Goal: Task Accomplishment & Management: Use online tool/utility

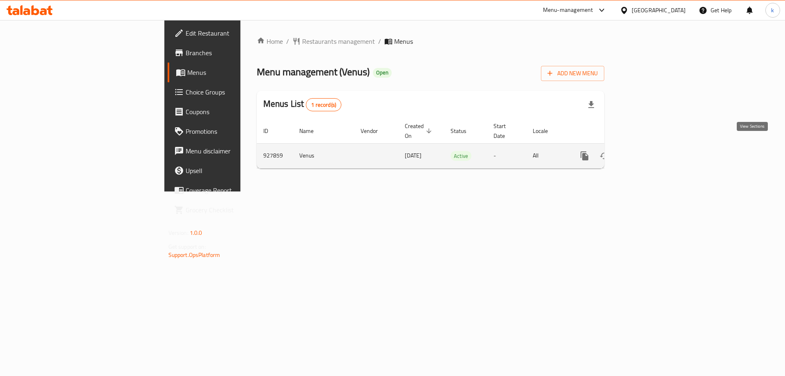
click at [654, 146] on link "enhanced table" at bounding box center [644, 156] width 20 height 20
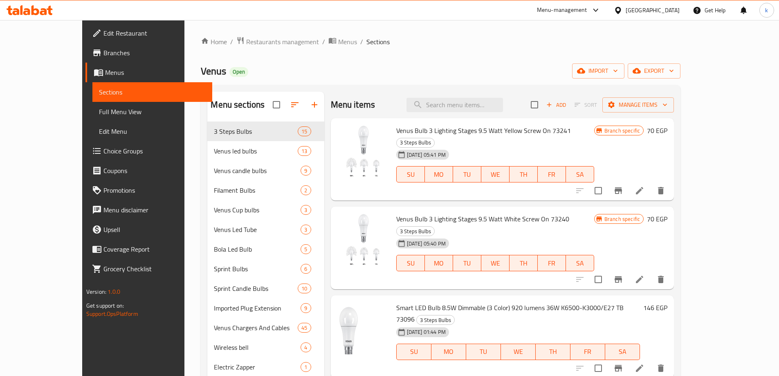
click at [99, 128] on span "Edit Menu" at bounding box center [152, 131] width 107 height 10
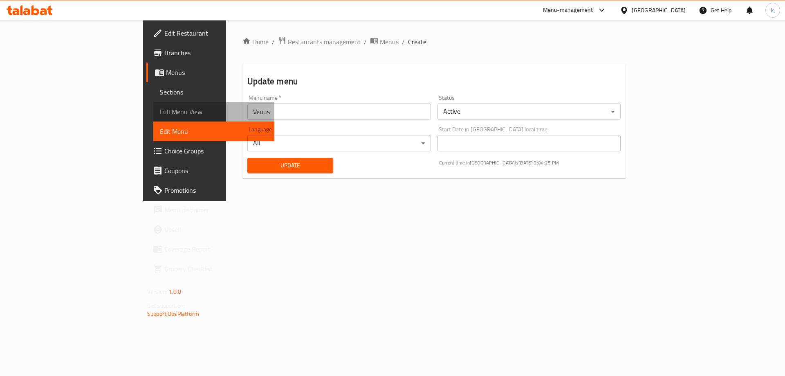
click at [160, 114] on span "Full Menu View" at bounding box center [214, 112] width 108 height 10
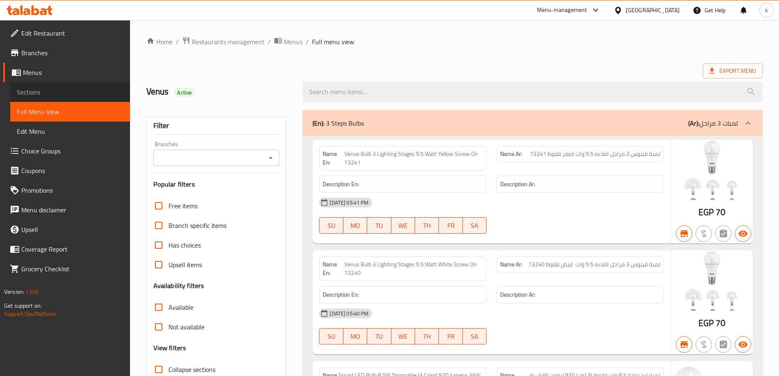
click at [49, 92] on span "Sections" at bounding box center [70, 92] width 107 height 10
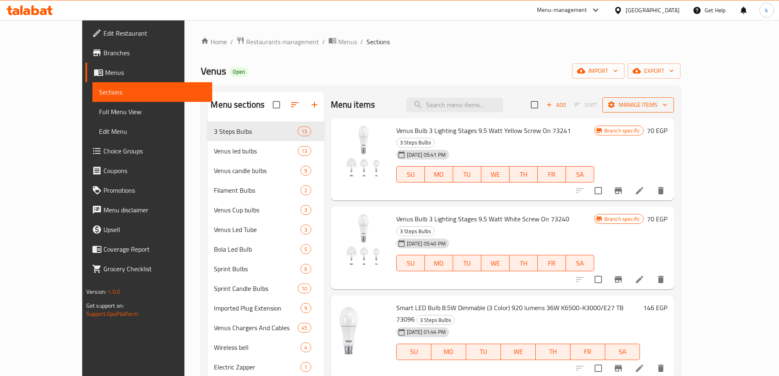
click at [668, 108] on span "Manage items" at bounding box center [638, 105] width 58 height 10
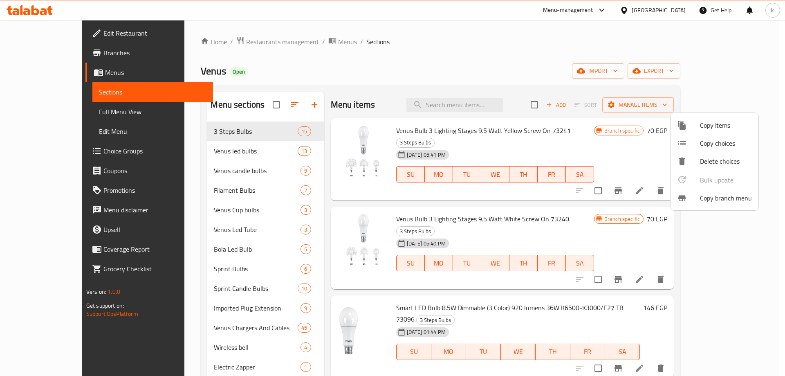
click at [740, 201] on span "Copy branch menu" at bounding box center [726, 198] width 52 height 10
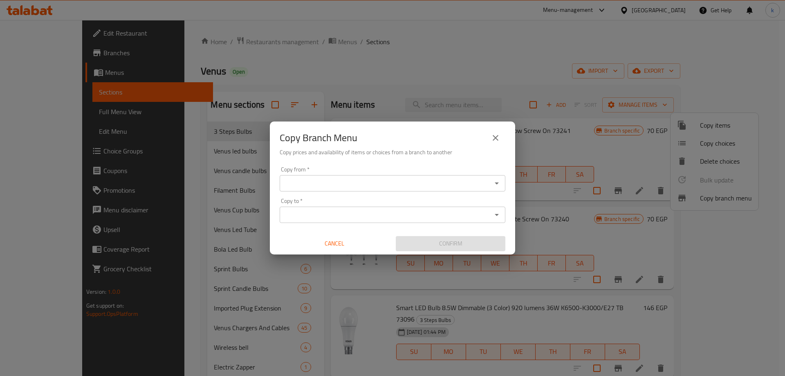
click at [447, 187] on input "Copy from   *" at bounding box center [385, 183] width 207 height 11
click at [306, 182] on input "Copy from   *" at bounding box center [385, 183] width 207 height 11
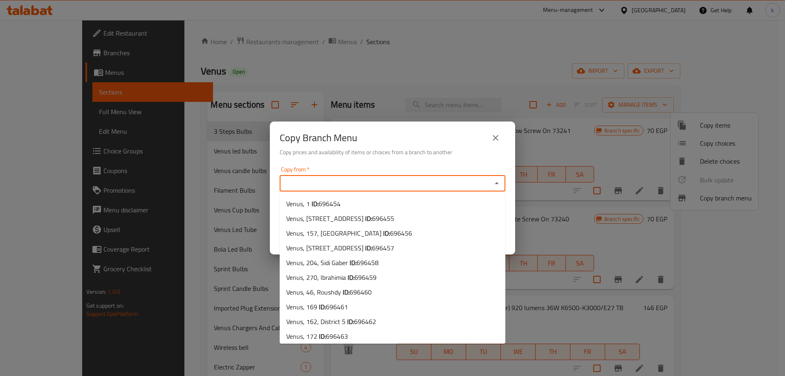
paste input "700108"
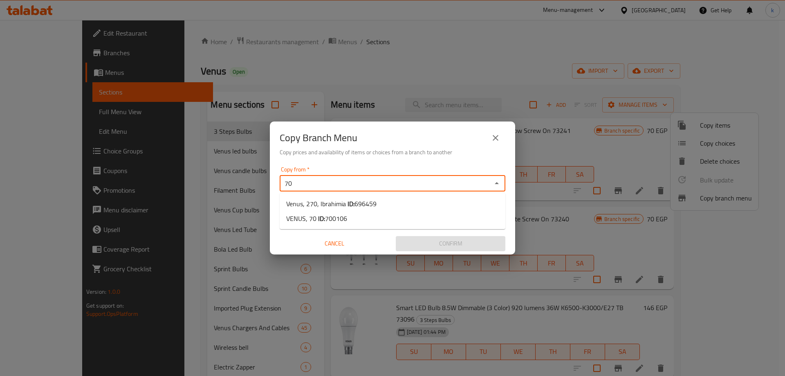
click at [327, 187] on input "70" at bounding box center [385, 183] width 207 height 11
paste input "0108"
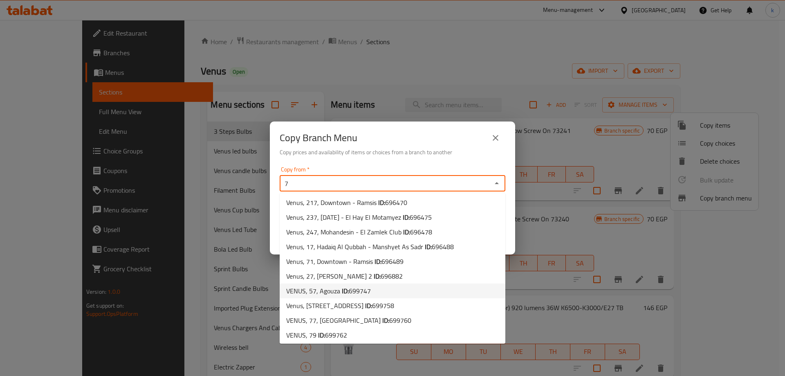
scroll to position [61, 0]
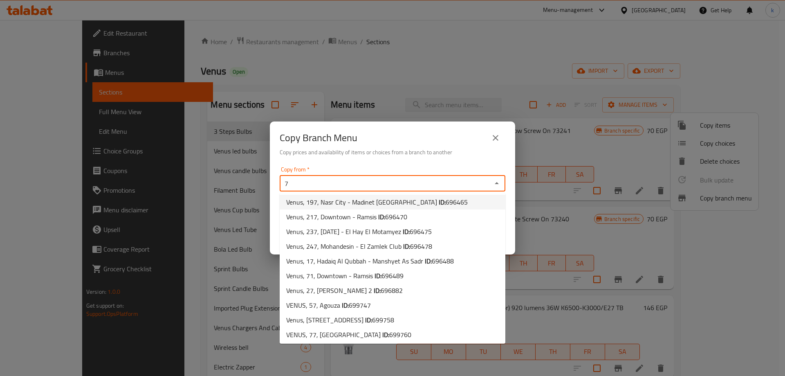
type input "7"
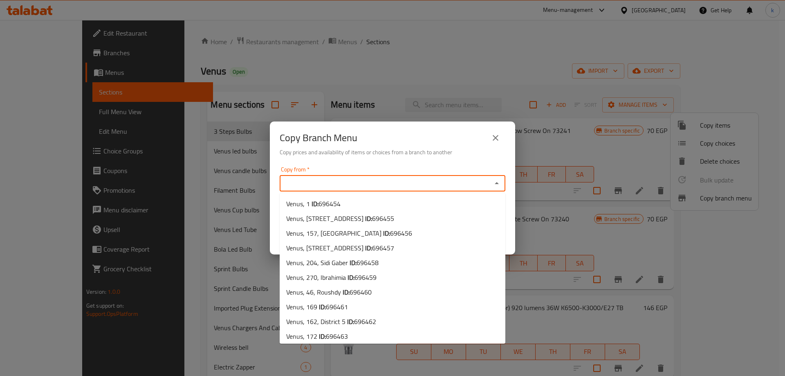
click at [311, 181] on input "Copy from   *" at bounding box center [385, 183] width 207 height 11
paste input "VENUS, [STREET_ADDRESS]"
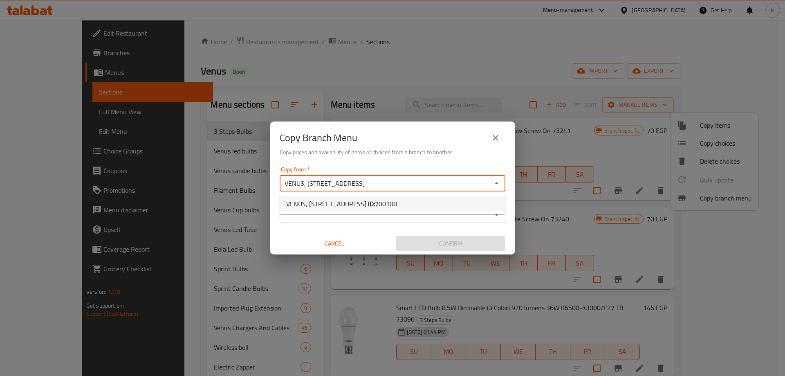
click at [375, 206] on span "700108" at bounding box center [386, 204] width 22 height 12
type input "VENUS, [STREET_ADDRESS]"
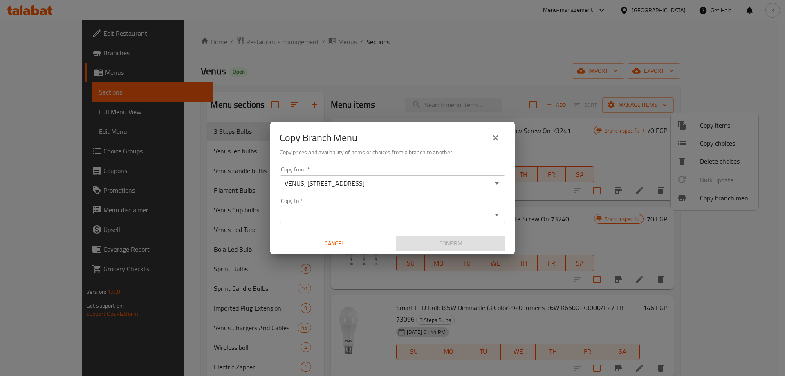
click at [347, 219] on input "Copy to   *" at bounding box center [385, 214] width 207 height 11
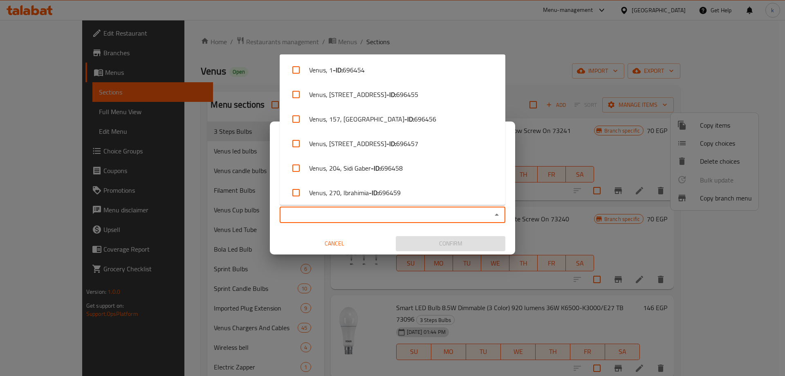
paste input "699799"
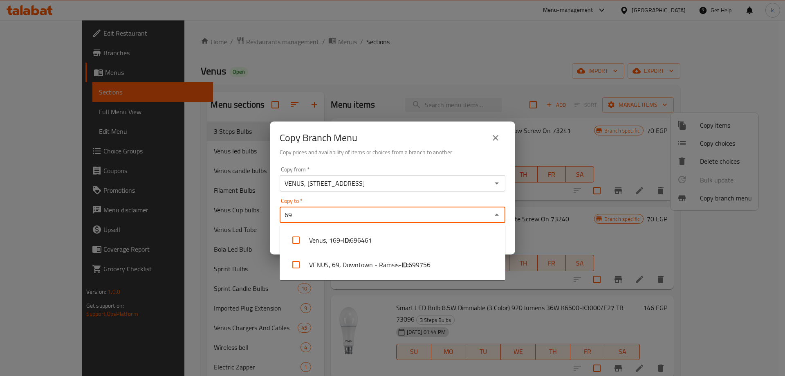
type input "6"
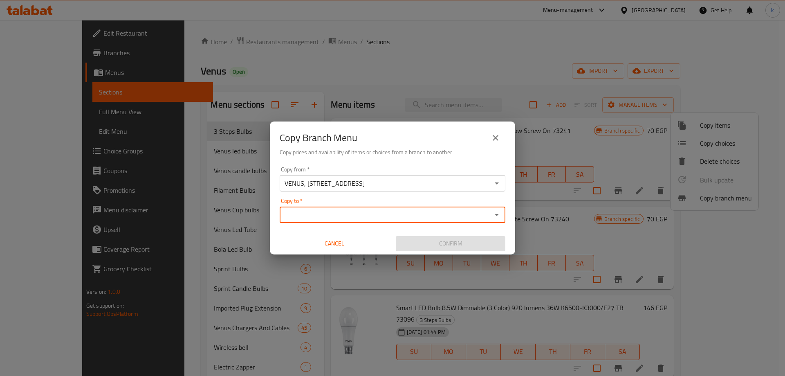
click at [315, 221] on div "Copy to *" at bounding box center [393, 215] width 226 height 16
paste input "[GEOGRAPHIC_DATA], [GEOGRAPHIC_DATA]"
type input "[GEOGRAPHIC_DATA], [GEOGRAPHIC_DATA]"
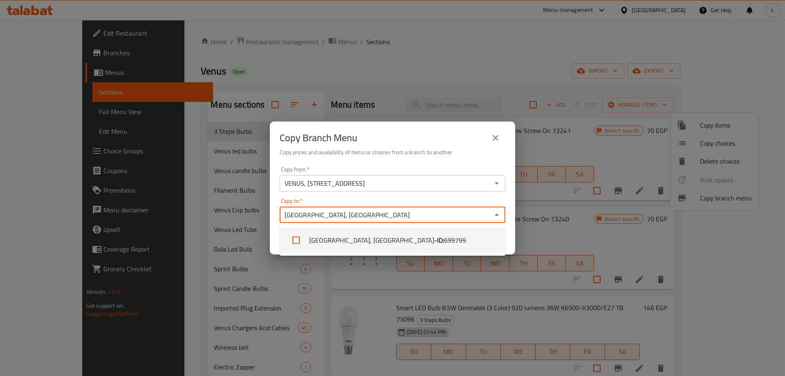
click at [348, 238] on li "[GEOGRAPHIC_DATA], [GEOGRAPHIC_DATA] - ID: 699799" at bounding box center [393, 240] width 226 height 25
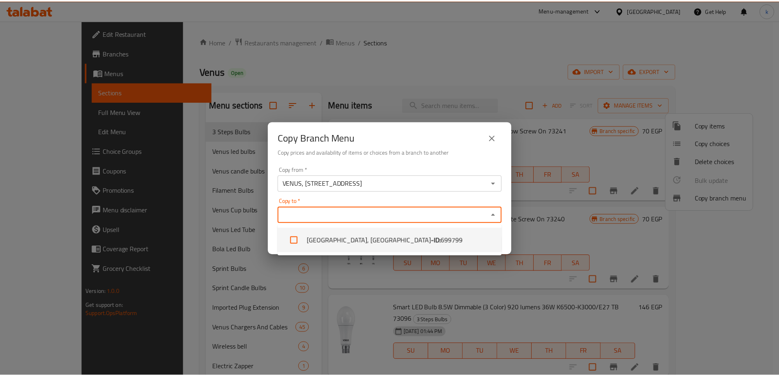
scroll to position [2702, 0]
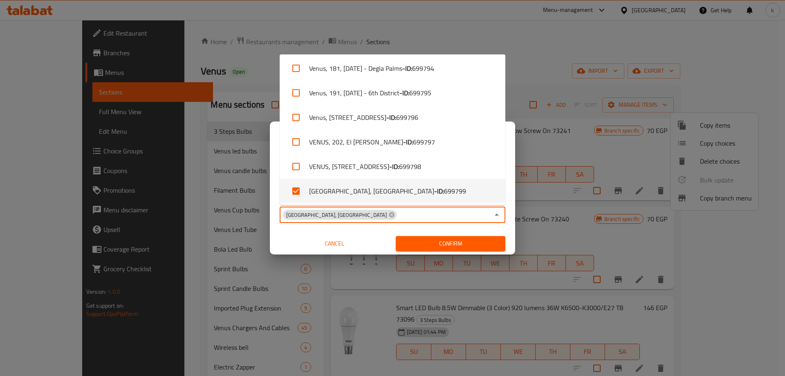
click at [417, 243] on span "Confirm" at bounding box center [451, 243] width 97 height 10
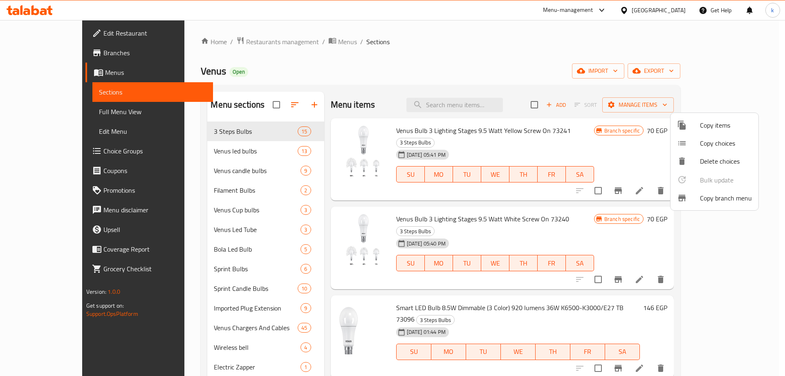
click at [436, 71] on div at bounding box center [392, 188] width 785 height 376
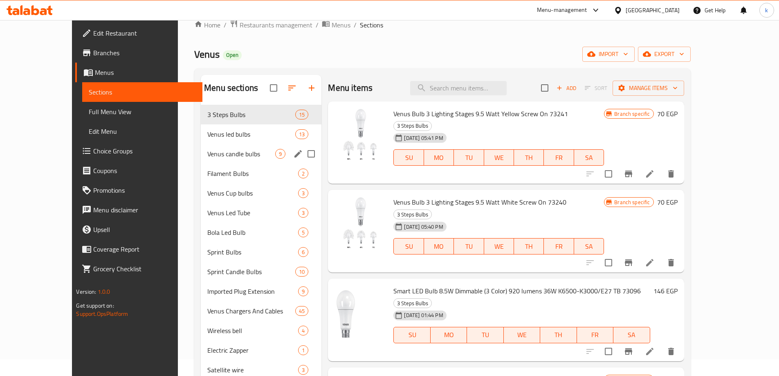
scroll to position [0, 0]
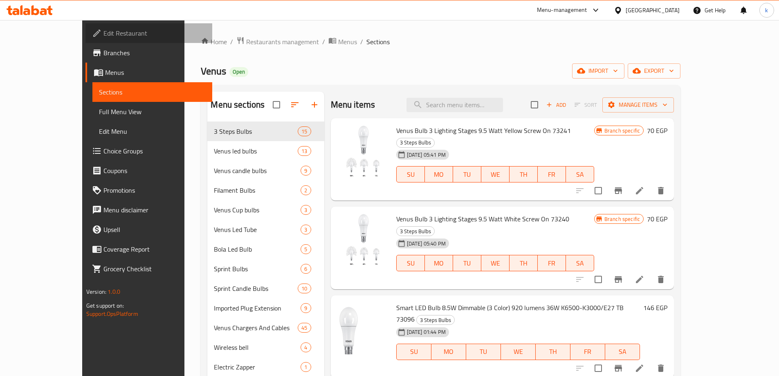
click at [103, 29] on span "Edit Restaurant" at bounding box center [154, 33] width 102 height 10
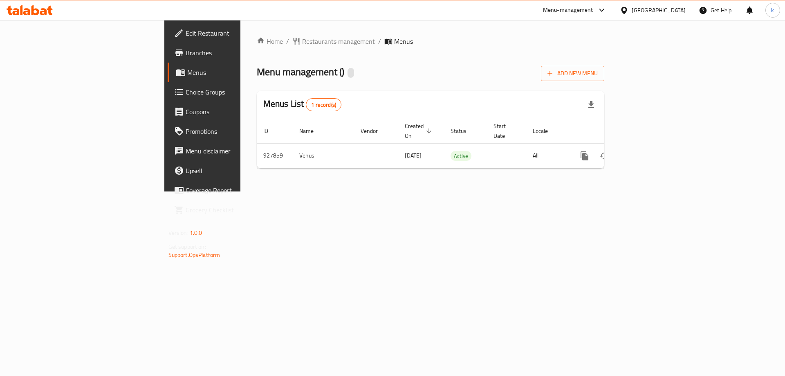
click at [186, 55] on span "Branches" at bounding box center [237, 53] width 103 height 10
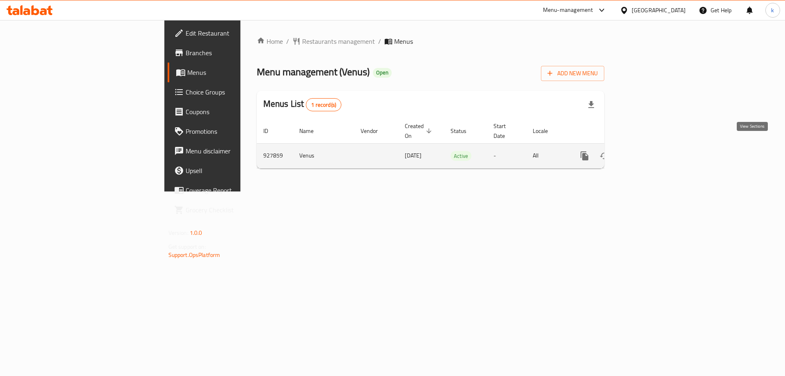
click at [649, 151] on icon "enhanced table" at bounding box center [644, 156] width 10 height 10
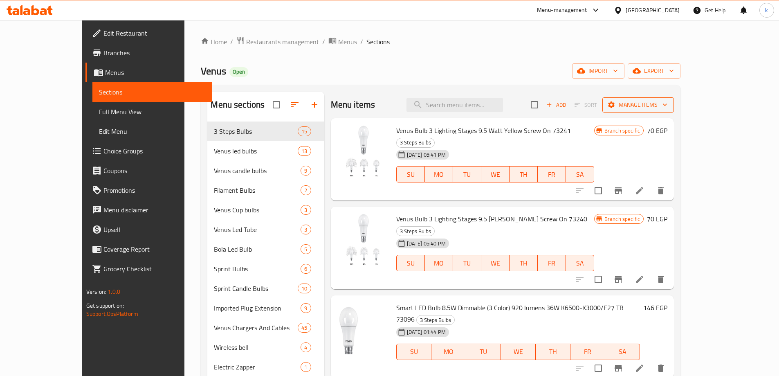
click at [668, 106] on span "Manage items" at bounding box center [638, 105] width 58 height 10
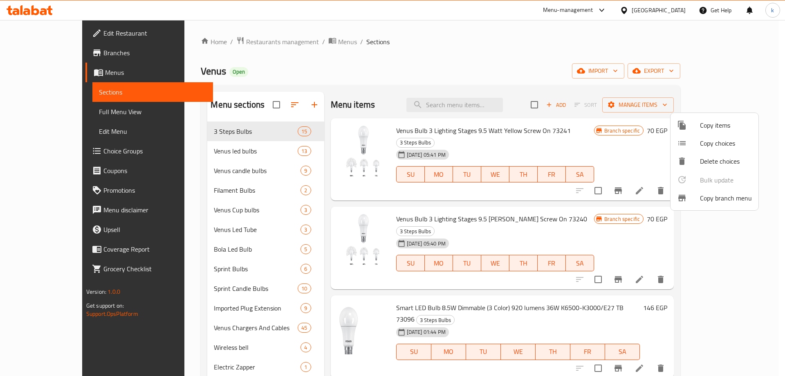
click at [737, 201] on span "Copy branch menu" at bounding box center [726, 198] width 52 height 10
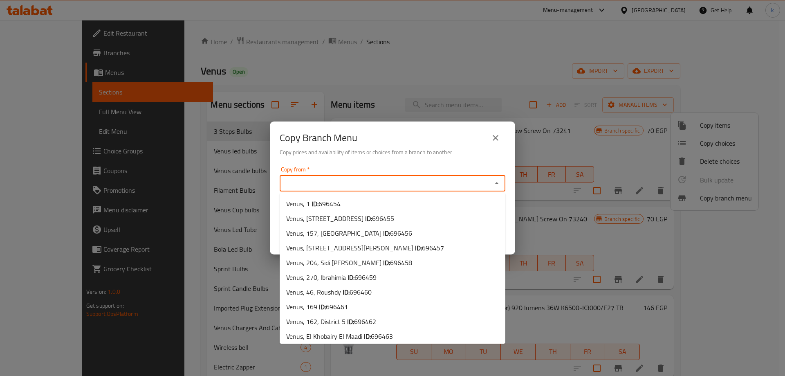
click at [332, 187] on input "Copy from   *" at bounding box center [385, 183] width 207 height 11
paste input "VENUS, [STREET_ADDRESS]"
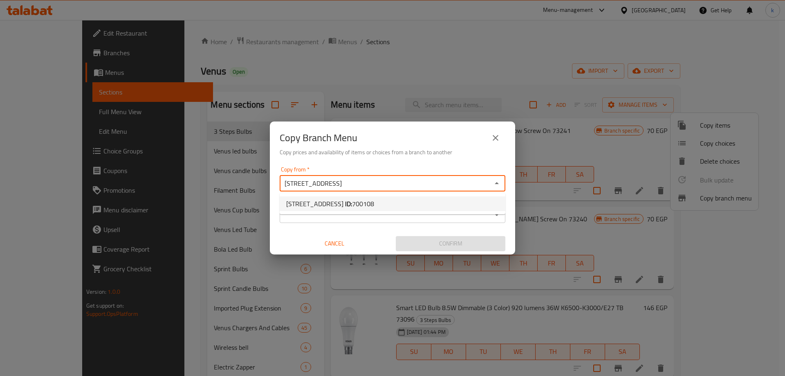
click at [350, 202] on span "VENUS, 42, El Hadara 2 ID: 700108" at bounding box center [330, 204] width 88 height 10
type input "VENUS, [STREET_ADDRESS]"
click at [353, 213] on input "Copy to   *" at bounding box center [385, 214] width 207 height 11
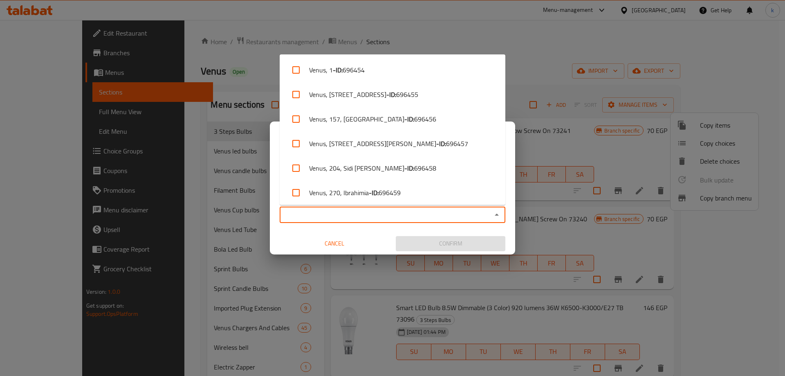
paste input "Venus, Faisal - El Matba'a"
type input "Venus, Faisal - El Matba'a"
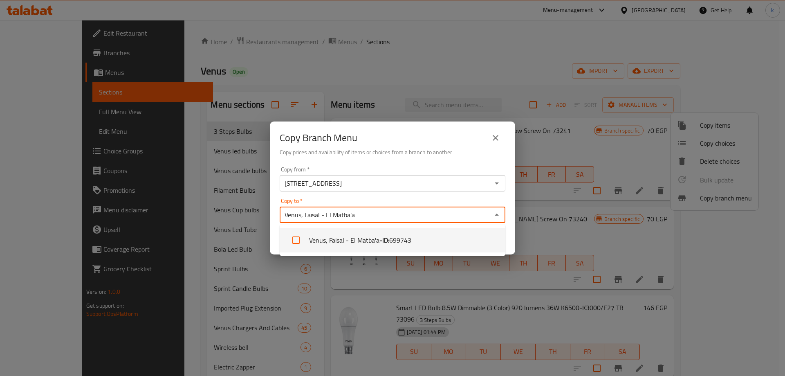
click at [355, 236] on li "Venus, Faisal - El Matba'a - ID: 699743" at bounding box center [393, 240] width 226 height 25
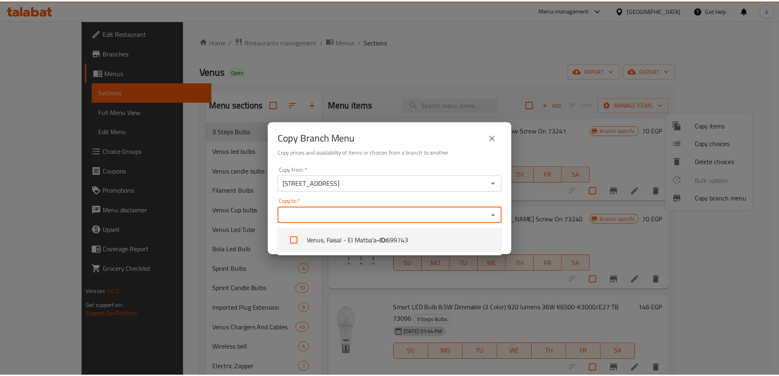
scroll to position [1646, 0]
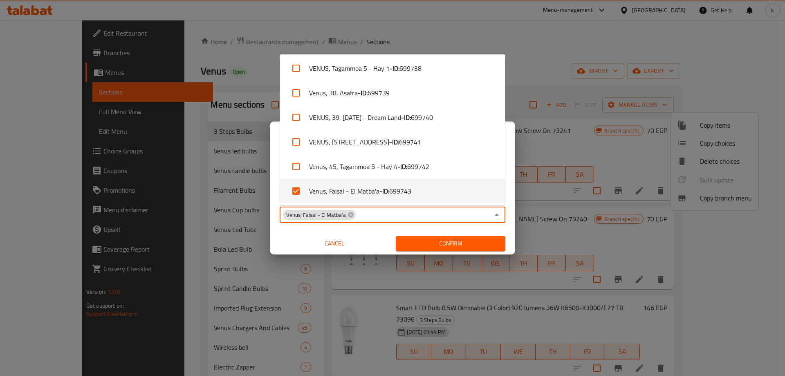
click at [371, 214] on input "Copy to   *" at bounding box center [423, 214] width 133 height 11
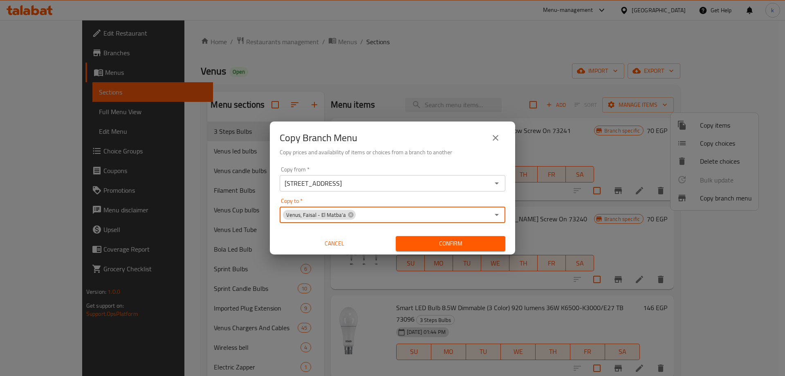
click at [430, 238] on span "Confirm" at bounding box center [451, 243] width 97 height 10
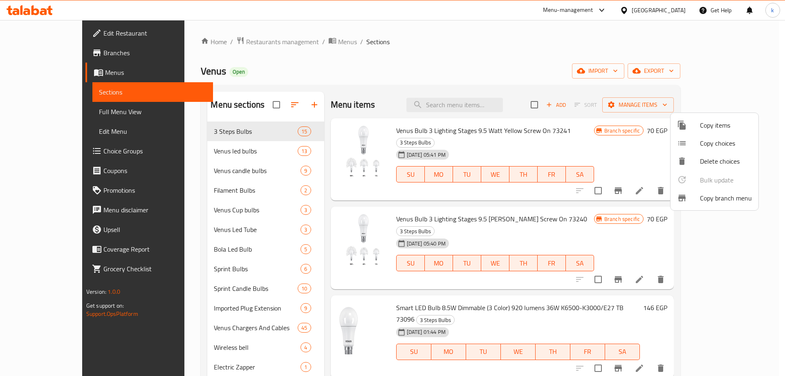
click at [383, 61] on div at bounding box center [392, 188] width 785 height 376
